Goal: Check status: Check status

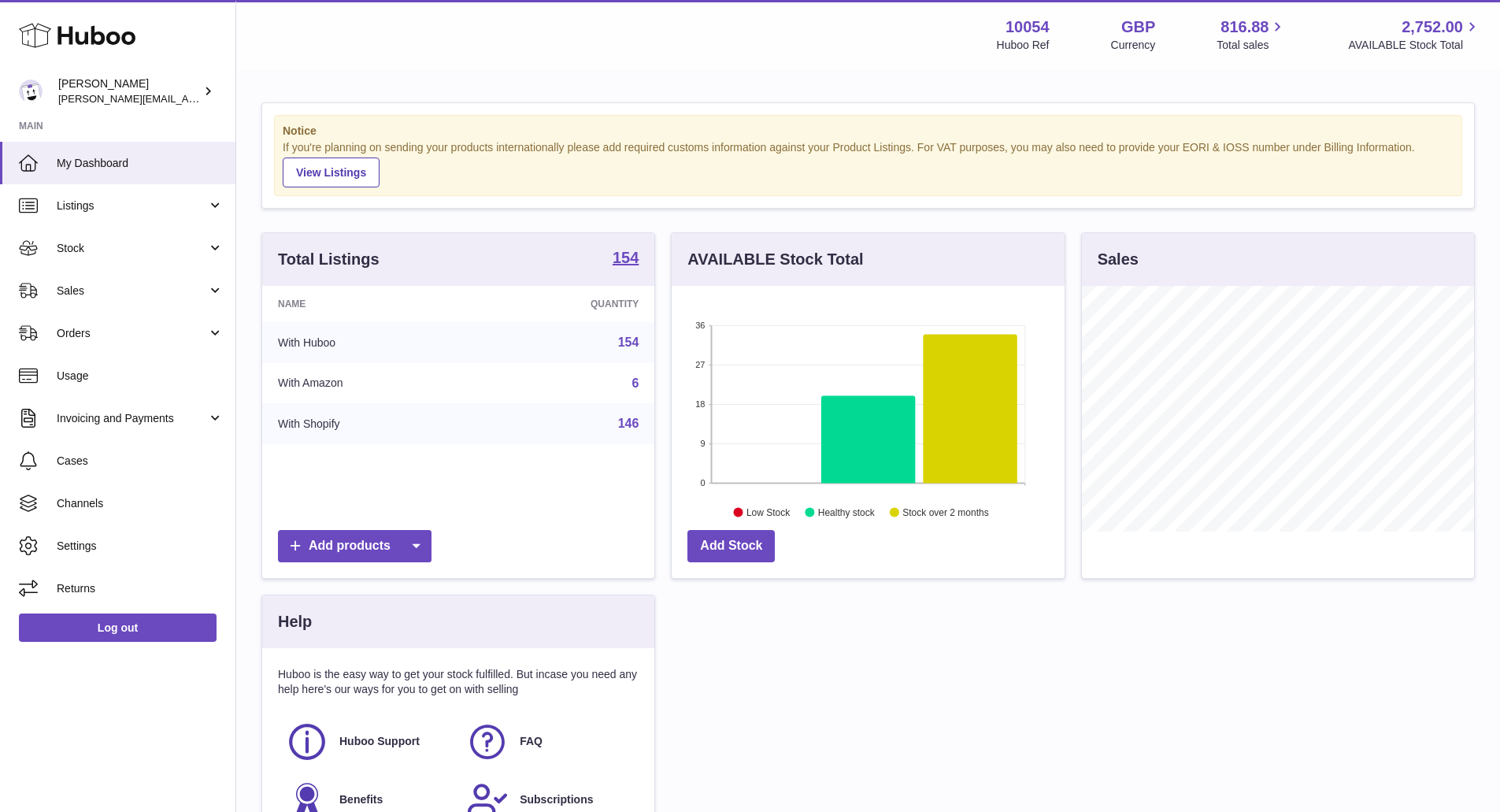
scroll to position [245, 393]
click at [186, 283] on span "Sales" at bounding box center [131, 291] width 150 height 15
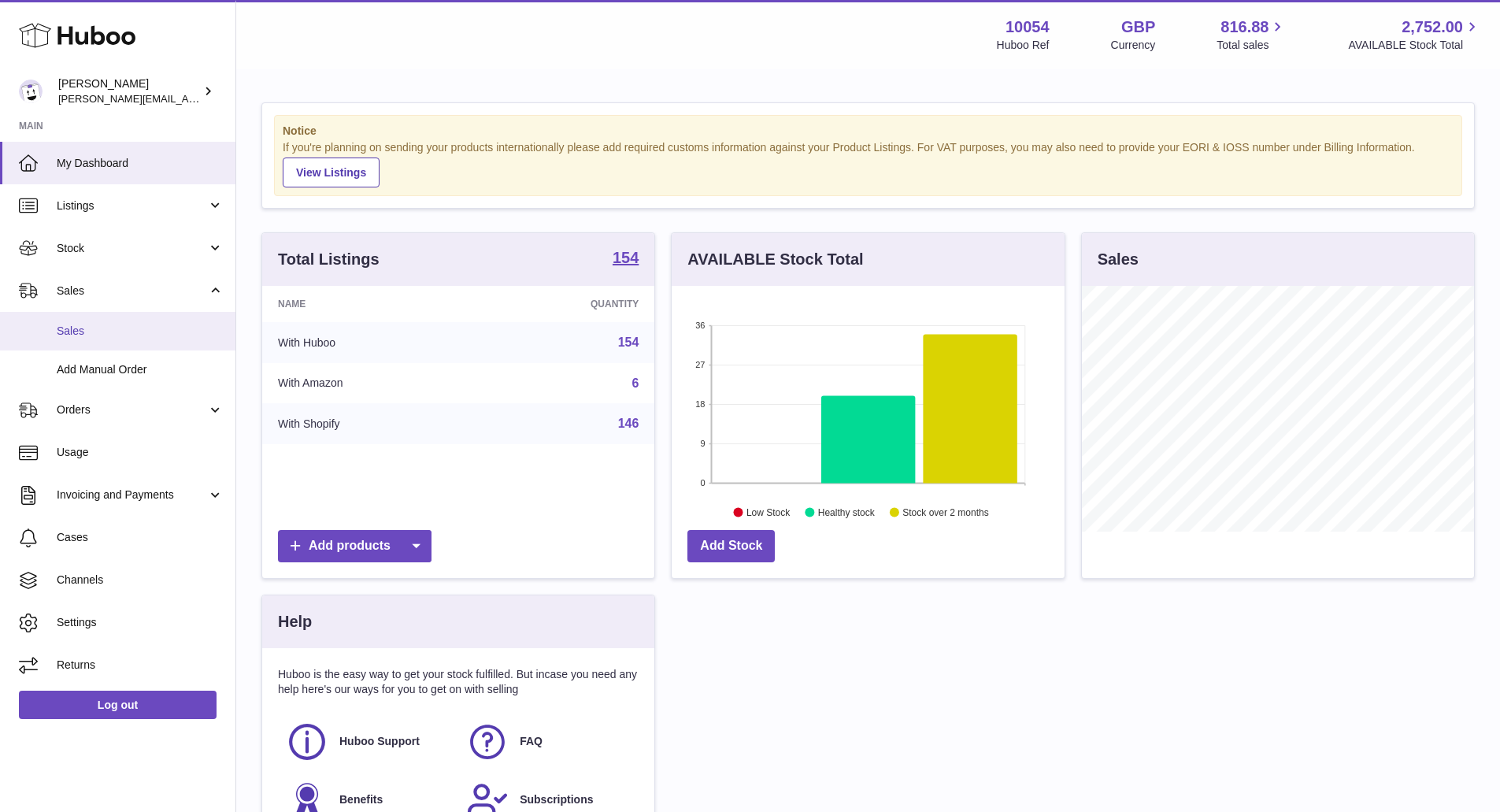
click at [165, 328] on span "Sales" at bounding box center [139, 331] width 167 height 15
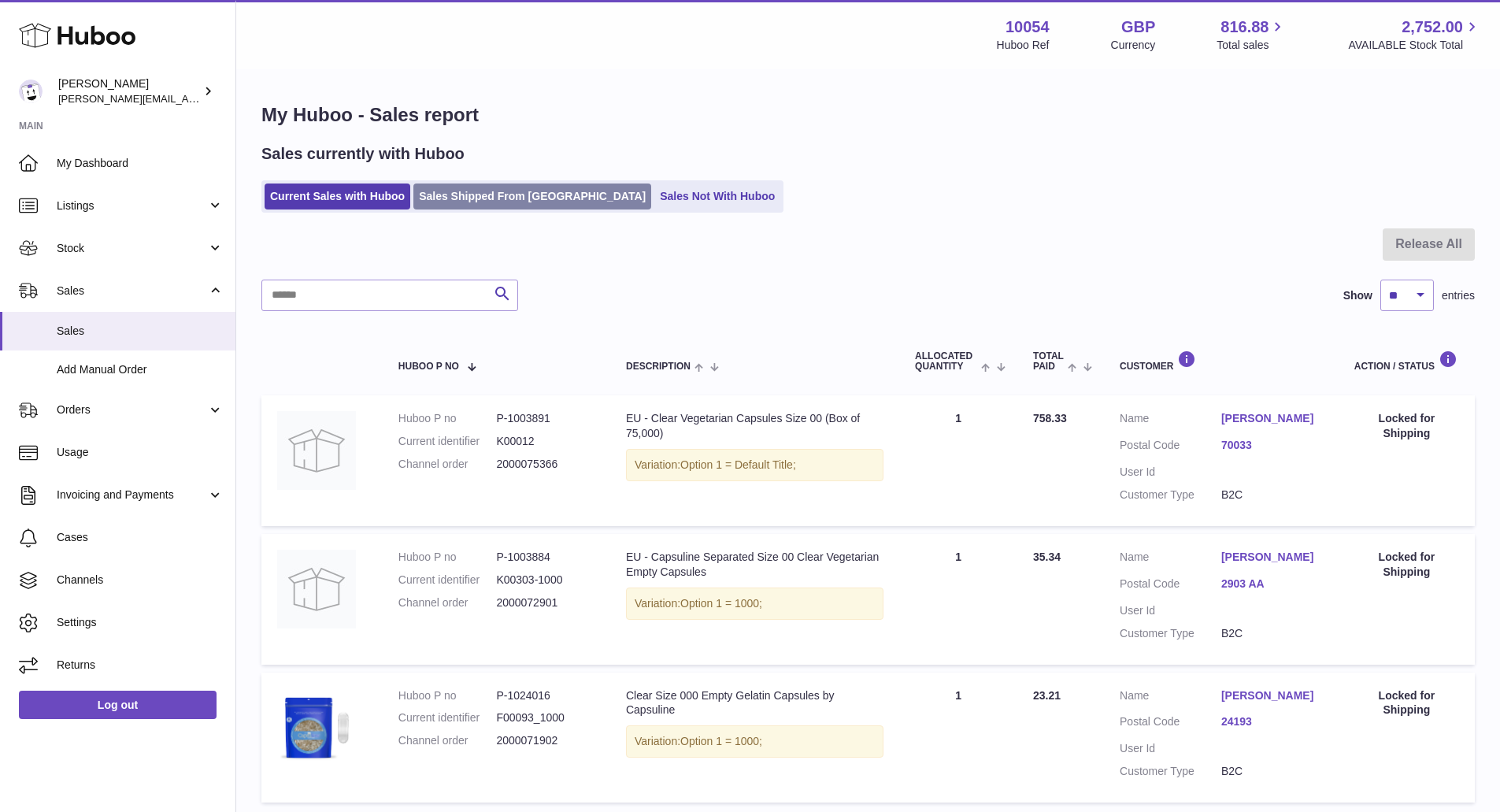
click at [466, 206] on link "Sales Shipped From [GEOGRAPHIC_DATA]" at bounding box center [533, 196] width 238 height 26
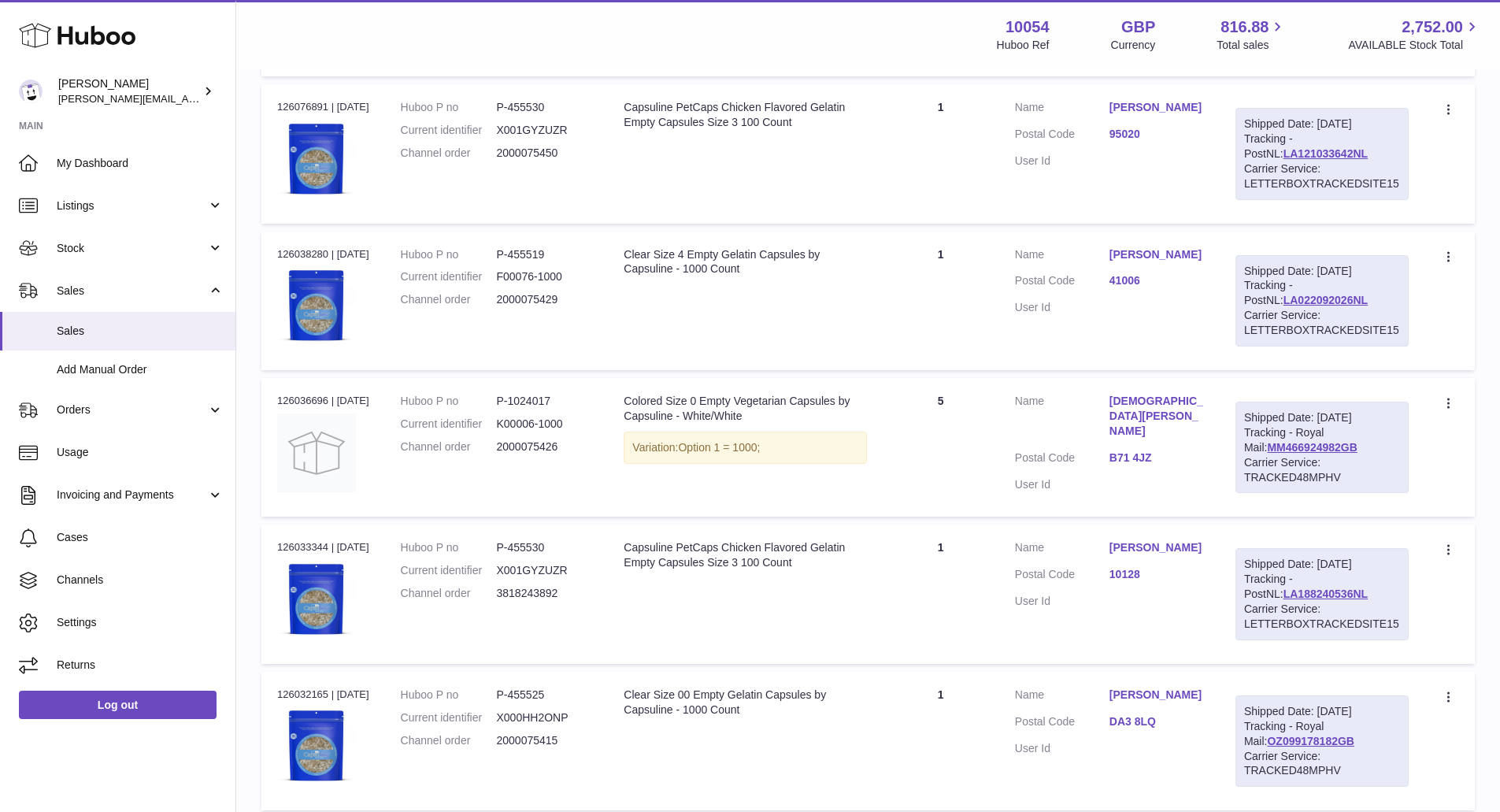
scroll to position [472, 0]
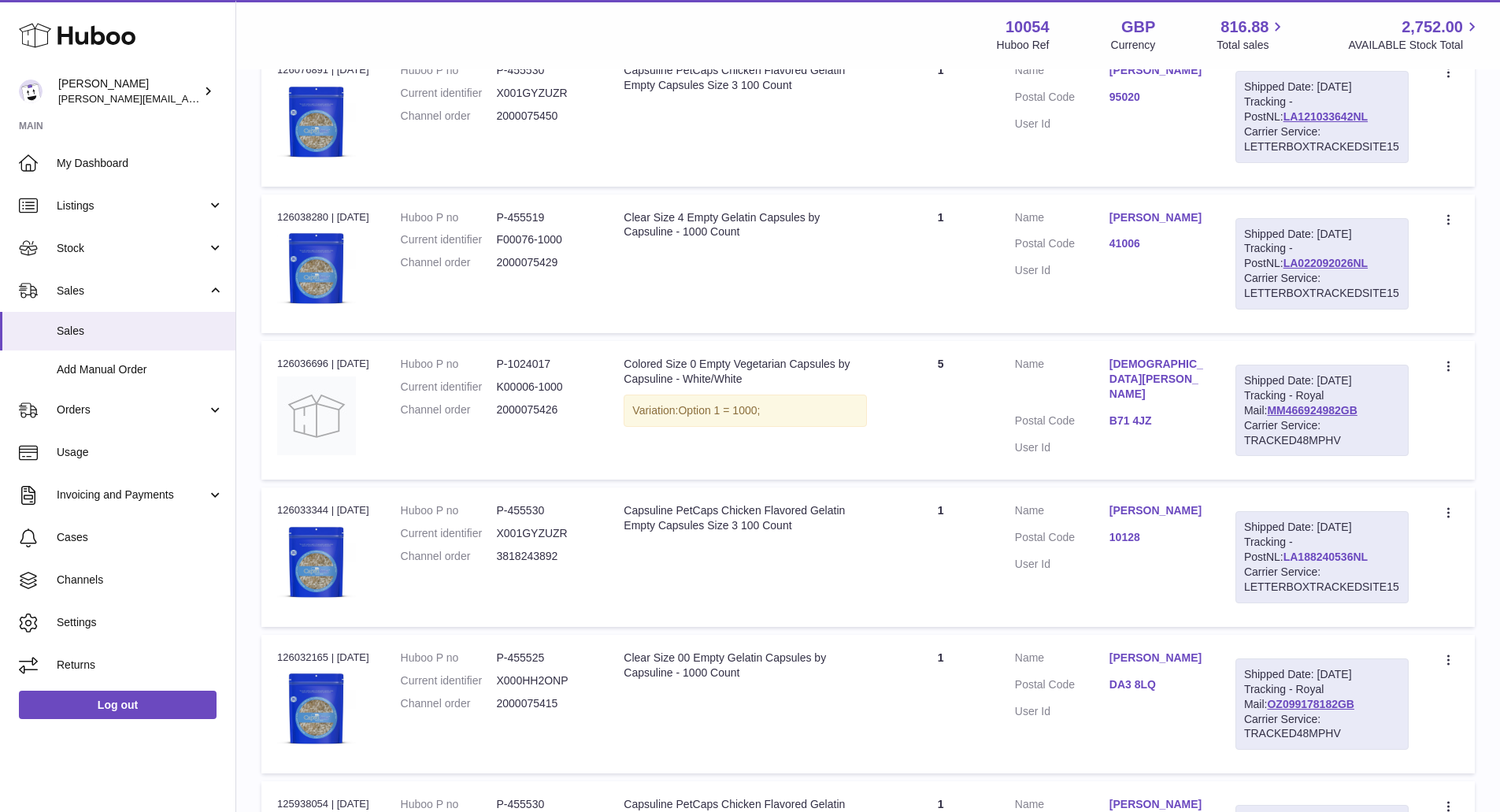
click at [1284, 560] on link "LA188240536NL" at bounding box center [1325, 557] width 84 height 13
click at [541, 559] on dd "3818243892" at bounding box center [543, 556] width 96 height 15
copy dd "3818243892"
